Goal: Information Seeking & Learning: Learn about a topic

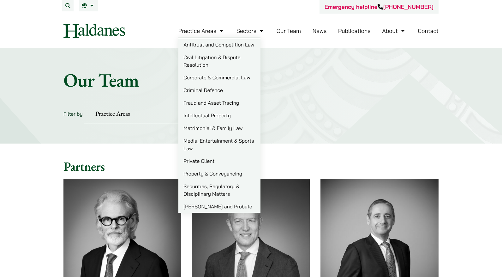
click at [198, 56] on link "Civil Litigation & Dispute Resolution" at bounding box center [219, 61] width 82 height 20
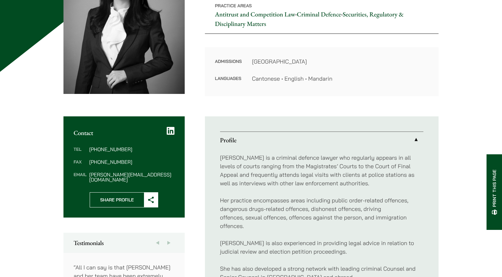
scroll to position [32, 0]
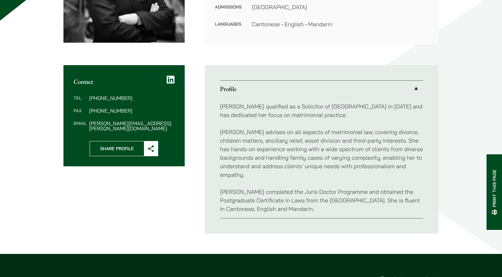
scroll to position [190, 0]
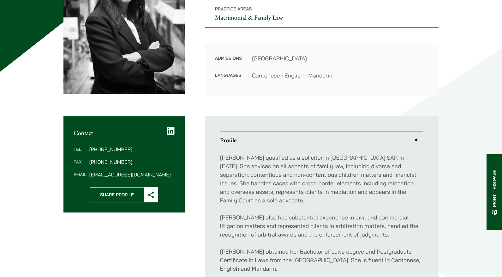
scroll to position [158, 0]
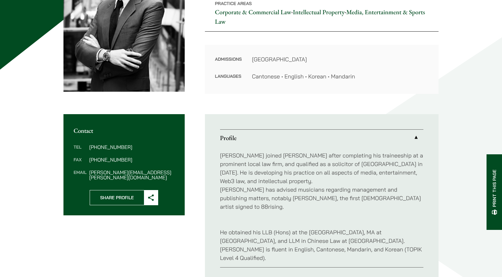
scroll to position [221, 0]
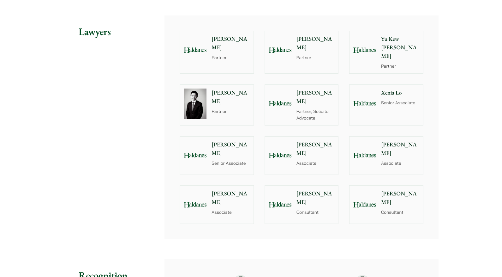
scroll to position [600, 0]
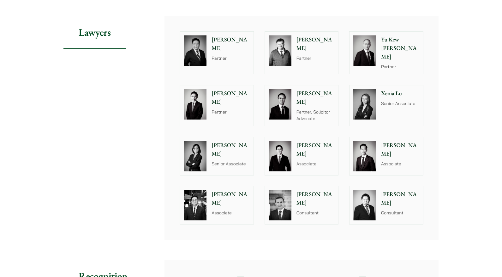
click at [235, 164] on div "Vivian Leung Senior Associate" at bounding box center [231, 156] width 43 height 38
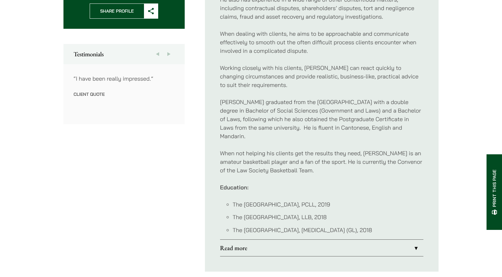
scroll to position [316, 0]
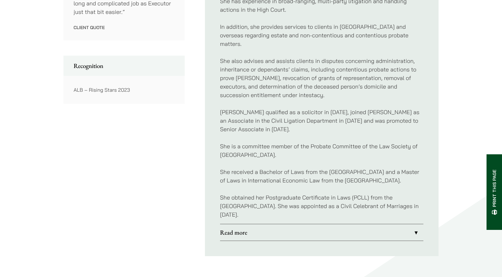
scroll to position [442, 0]
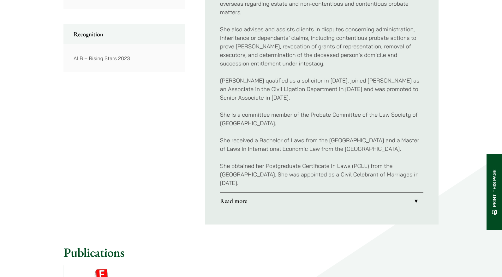
click at [400, 205] on link "Read more" at bounding box center [321, 200] width 203 height 16
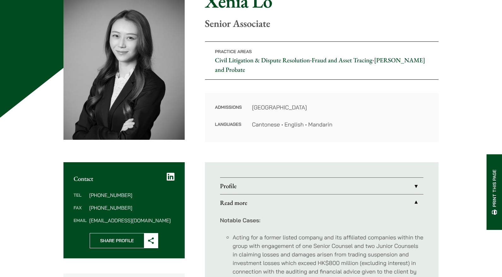
scroll to position [63, 0]
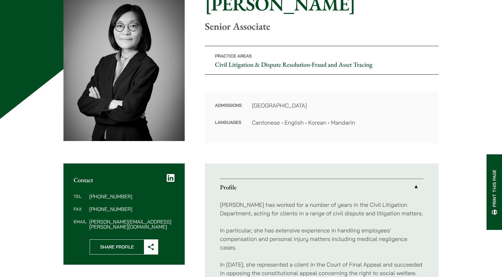
scroll to position [32, 0]
